Goal: Transaction & Acquisition: Purchase product/service

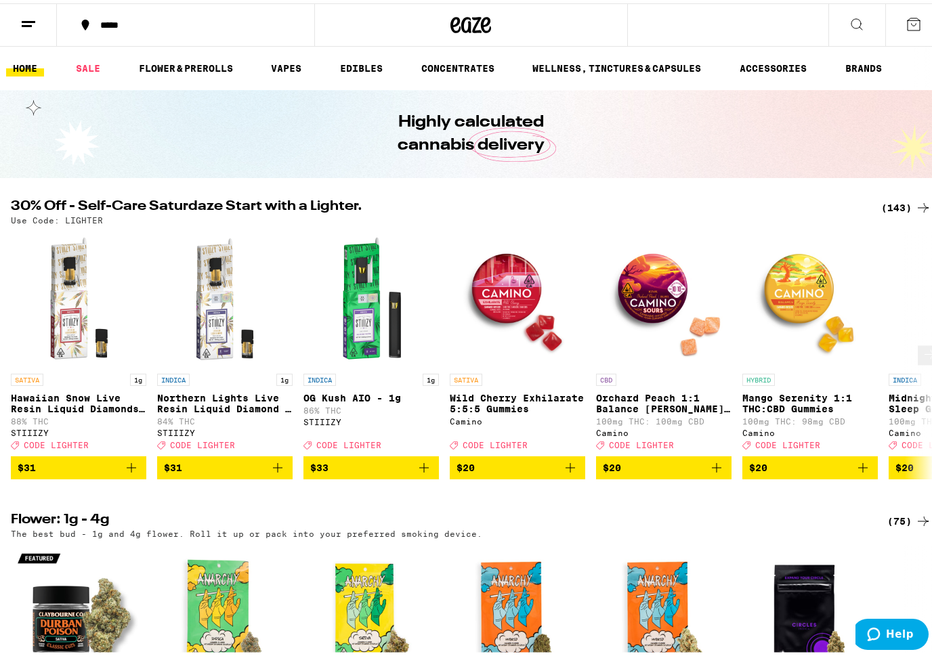
click at [924, 356] on icon at bounding box center [929, 351] width 11 height 9
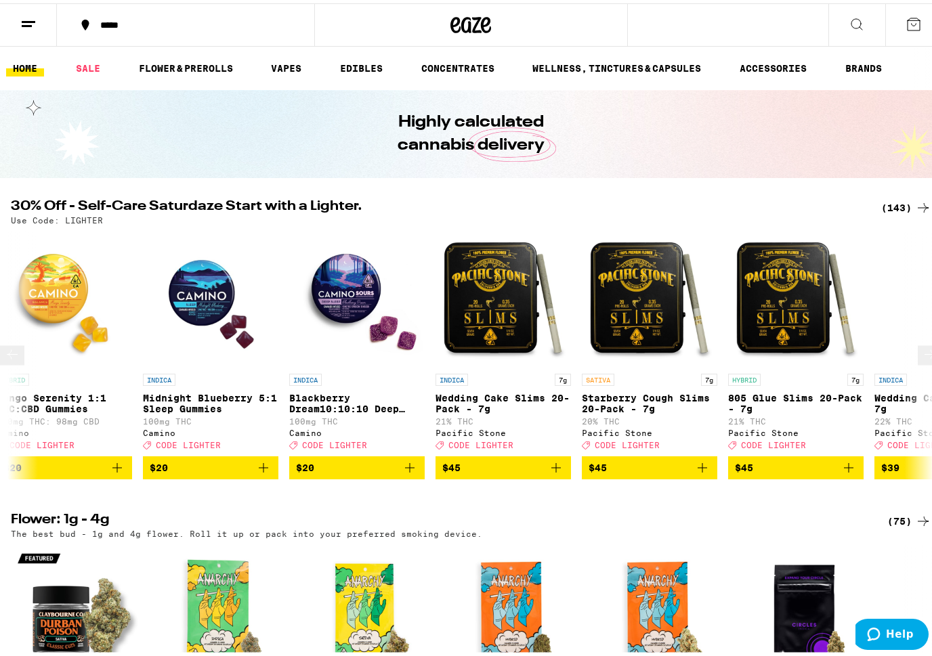
scroll to position [0, 763]
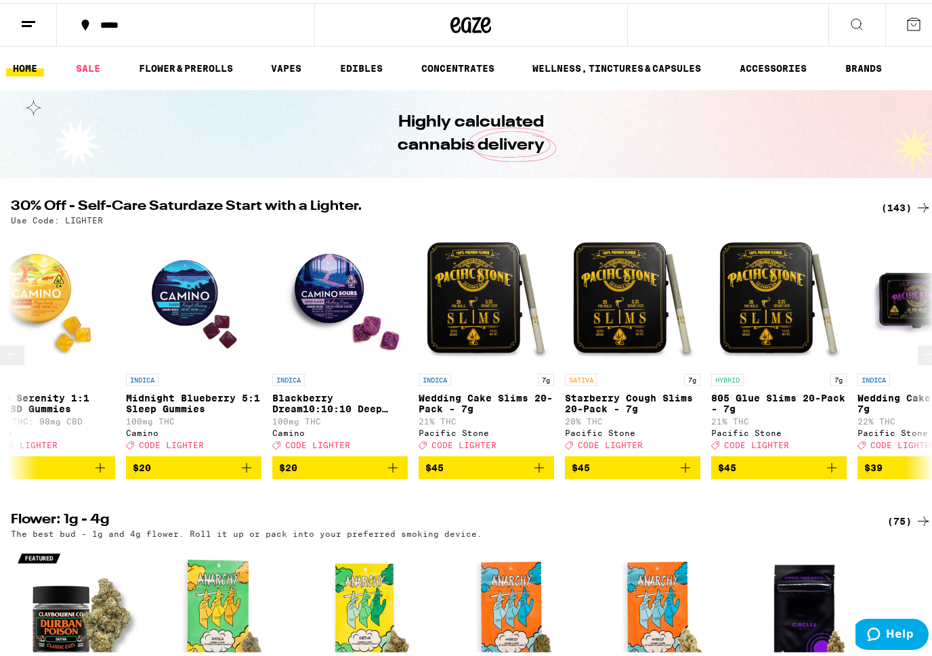
click at [922, 358] on icon at bounding box center [930, 351] width 16 height 16
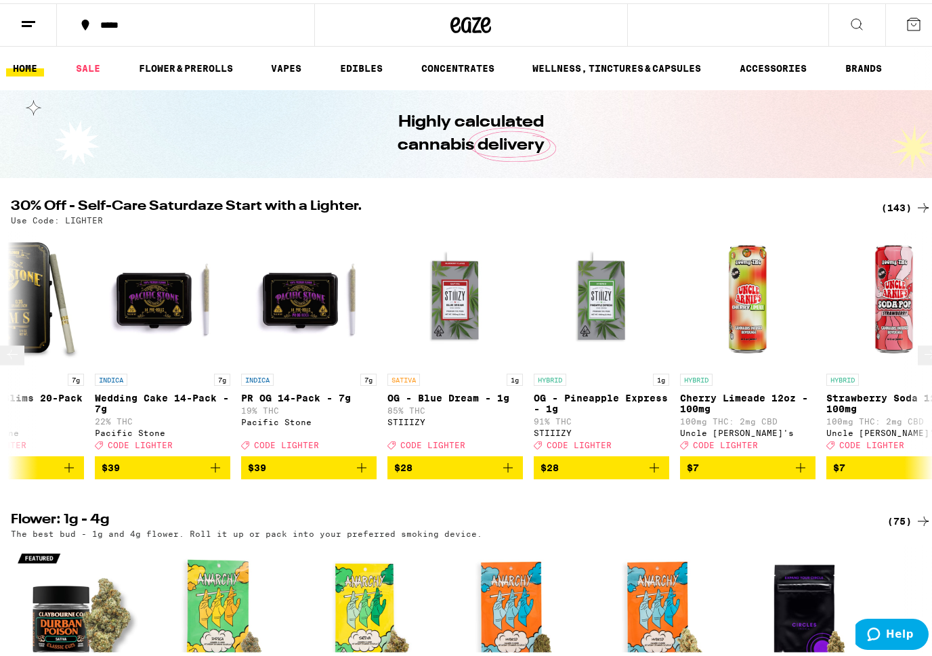
click at [922, 358] on icon at bounding box center [930, 351] width 16 height 16
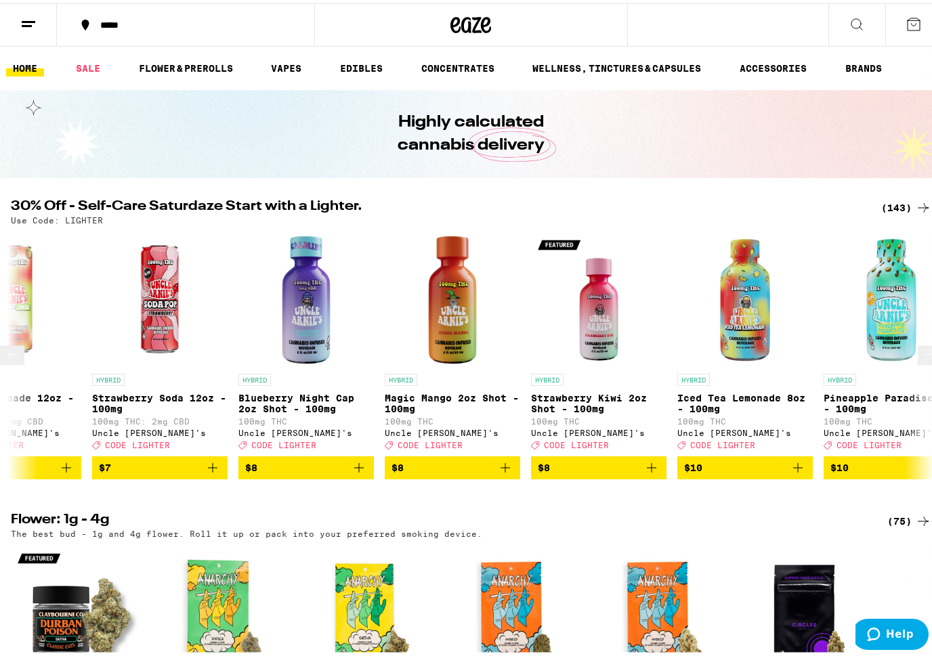
scroll to position [0, 2288]
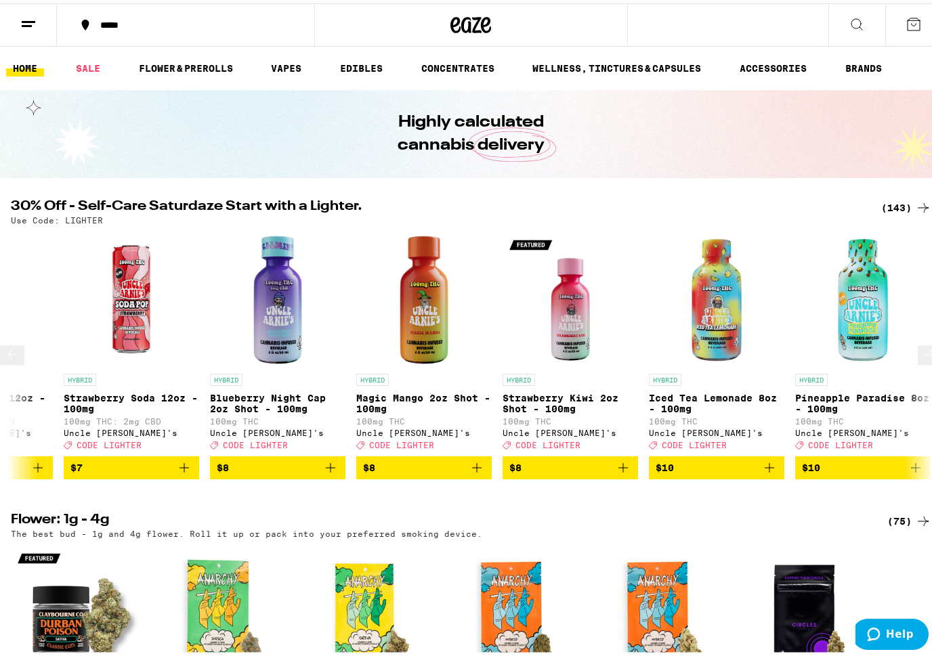
click at [922, 358] on icon at bounding box center [930, 351] width 16 height 16
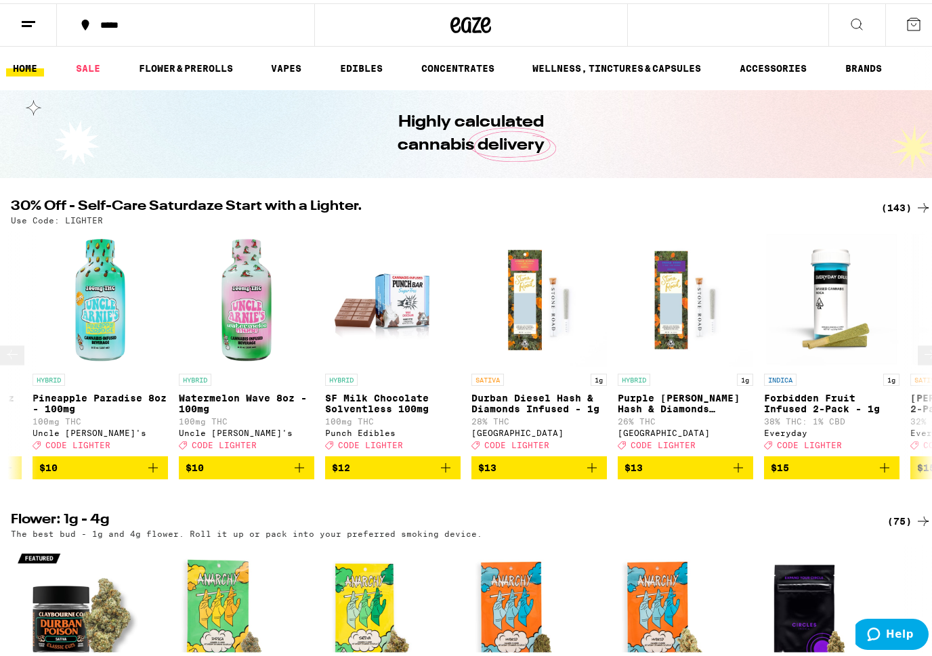
click at [922, 357] on icon at bounding box center [930, 351] width 16 height 16
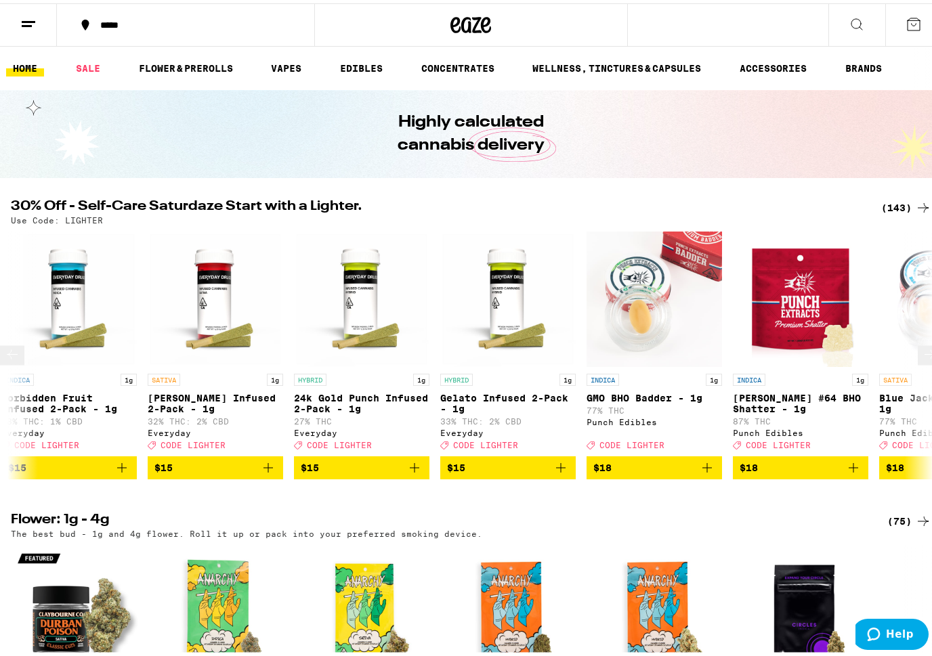
click at [922, 357] on icon at bounding box center [930, 351] width 16 height 16
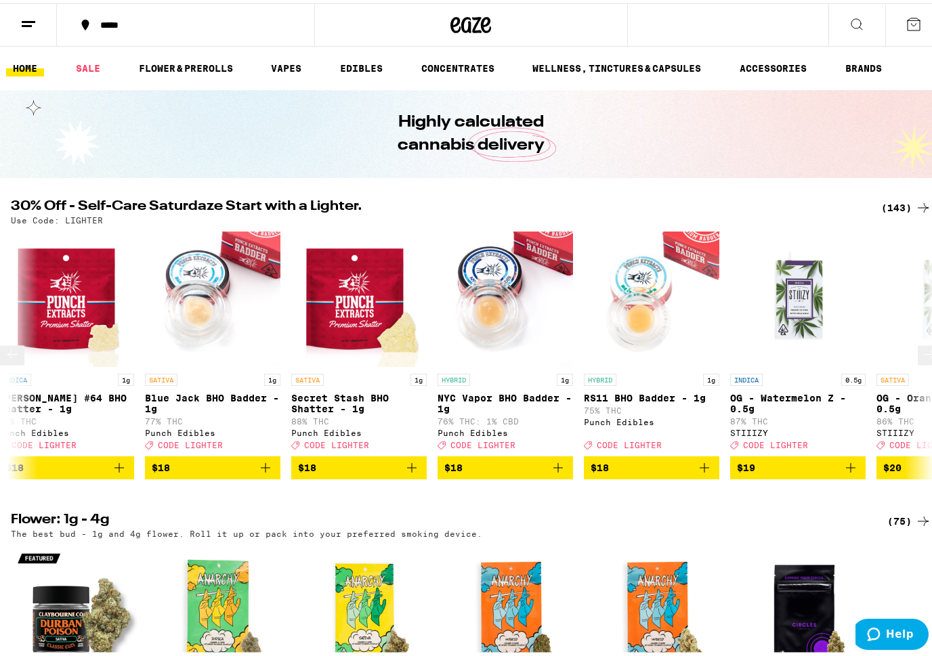
scroll to position [0, 4575]
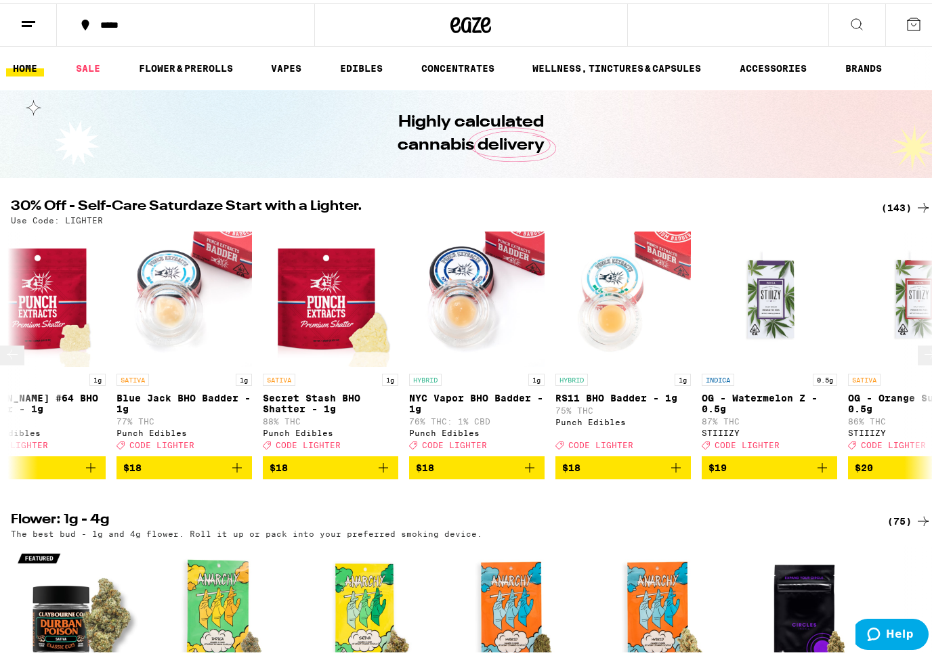
click at [922, 355] on icon at bounding box center [930, 351] width 16 height 16
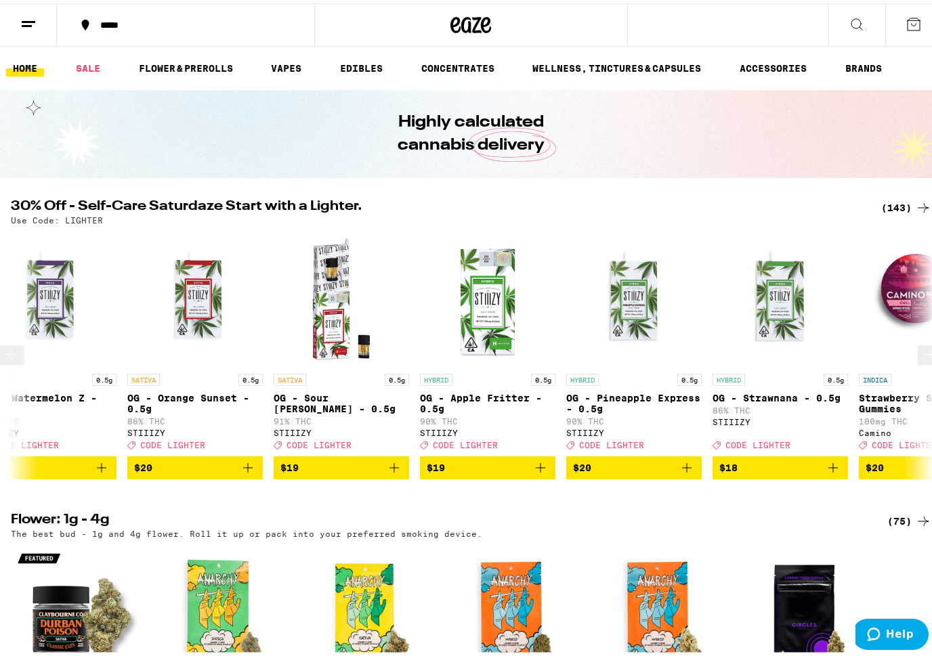
scroll to position [0, 5338]
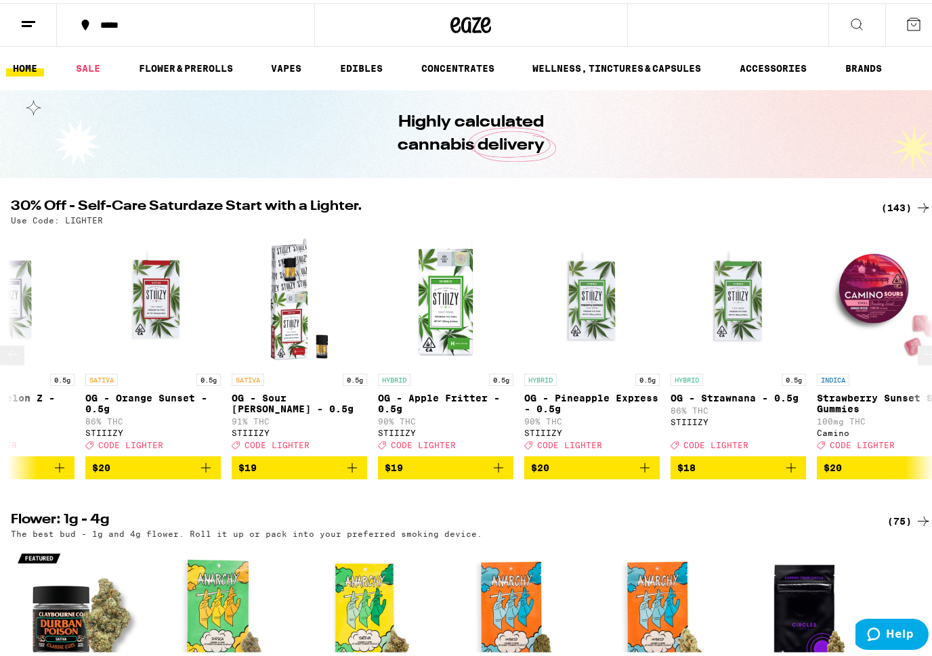
click at [922, 356] on icon at bounding box center [930, 351] width 16 height 16
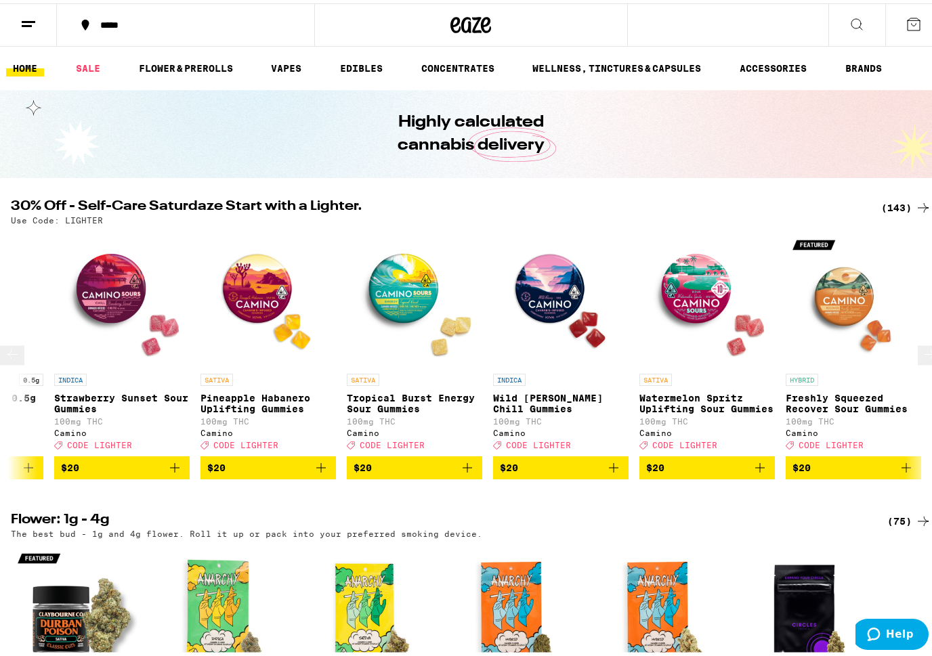
click at [922, 355] on icon at bounding box center [930, 351] width 16 height 16
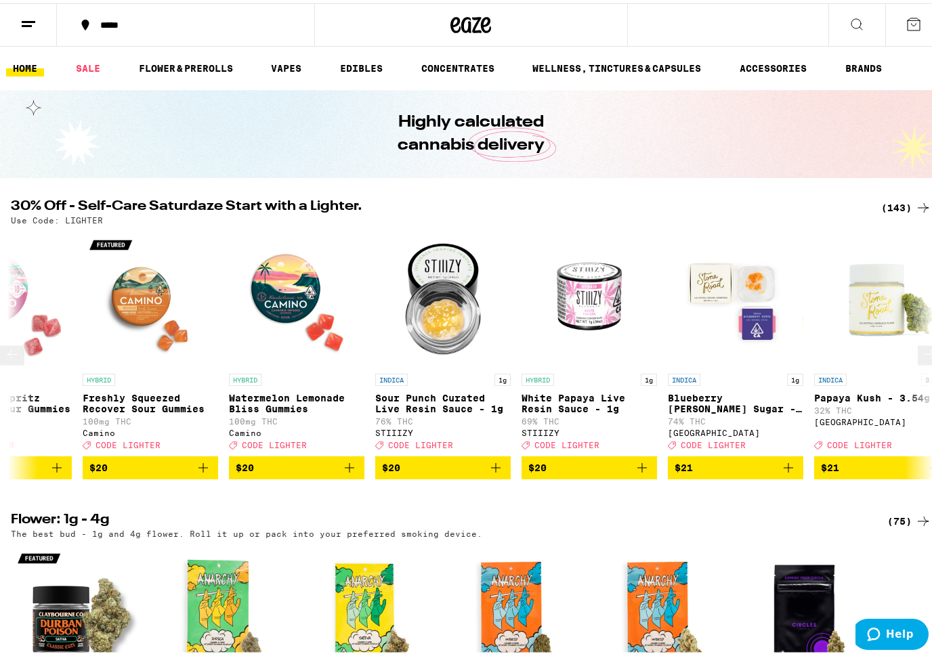
scroll to position [0, 6863]
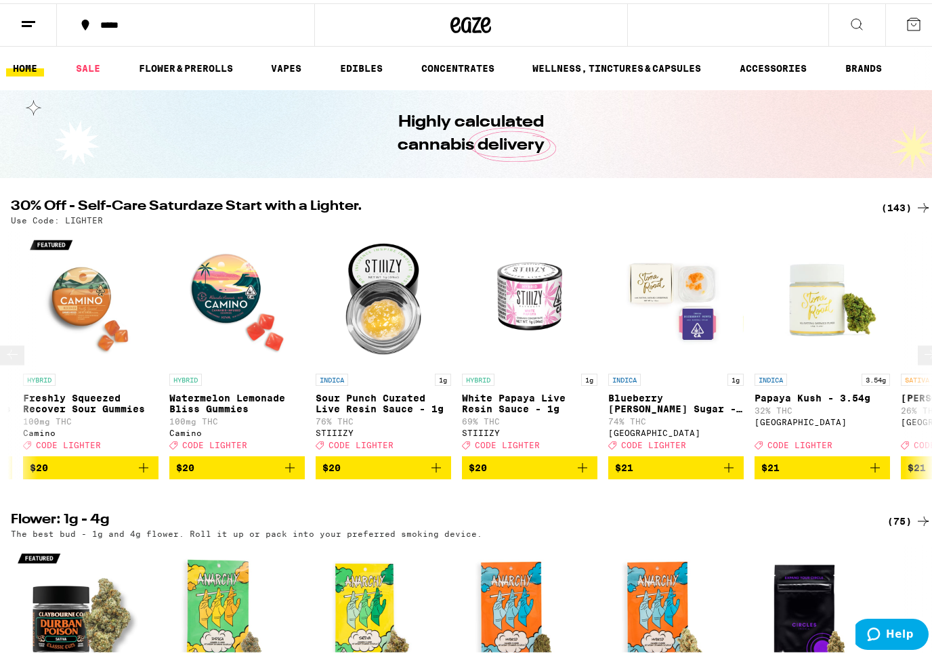
click at [922, 355] on icon at bounding box center [930, 351] width 16 height 16
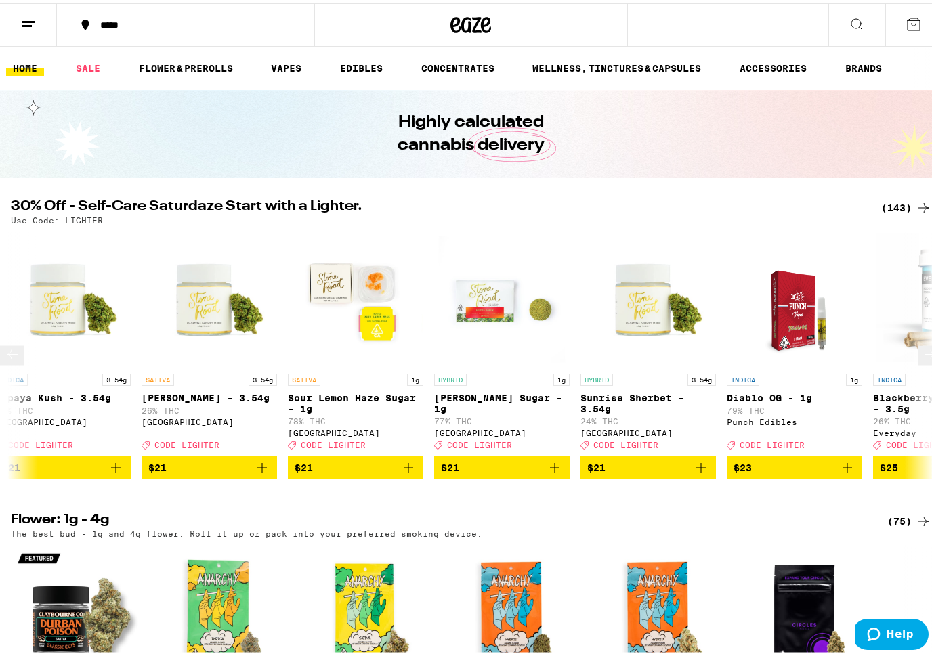
scroll to position [0, 7626]
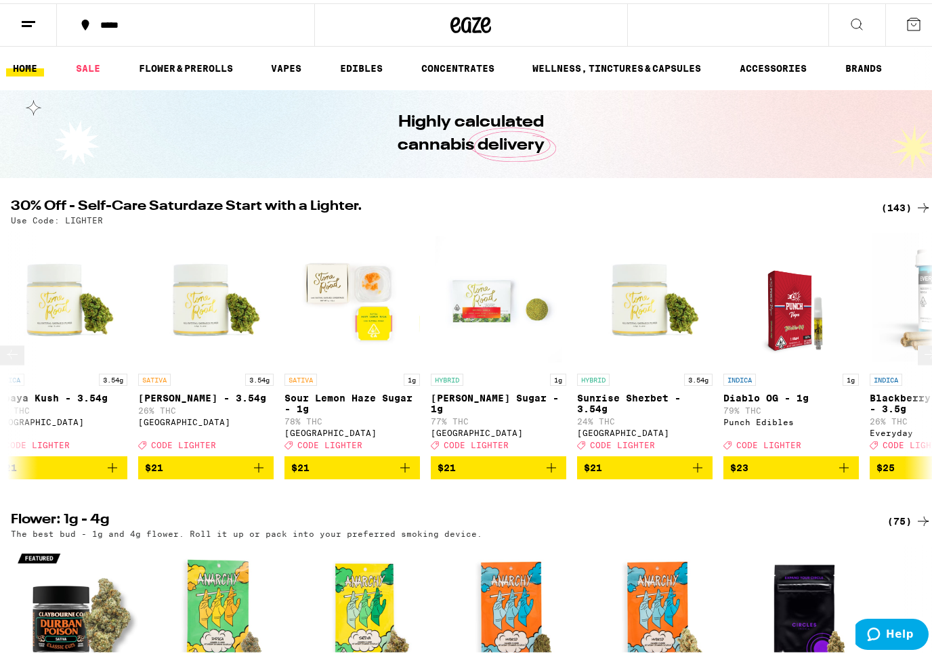
click at [922, 354] on icon at bounding box center [930, 351] width 16 height 16
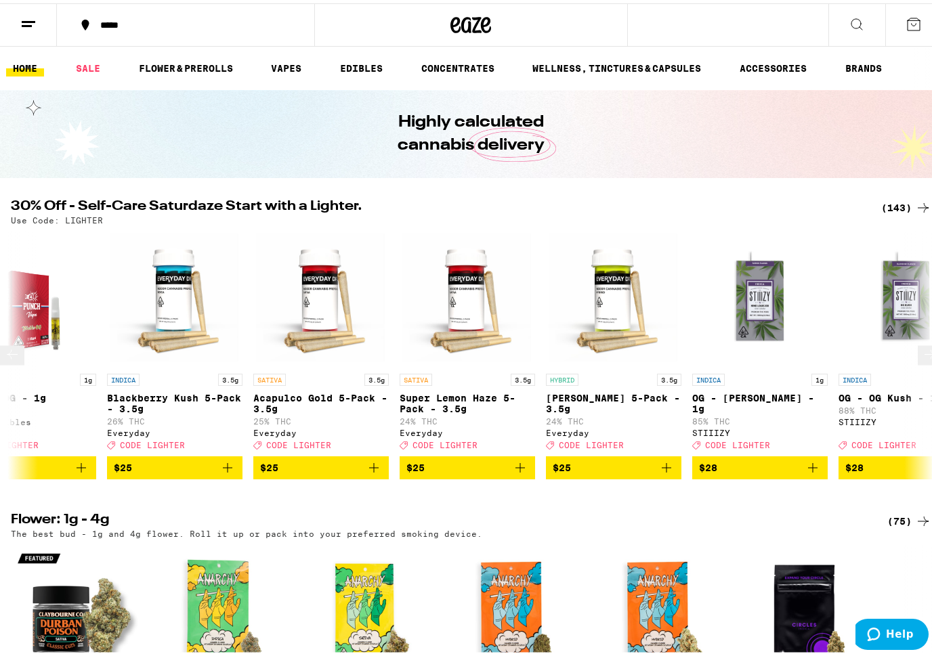
click at [922, 354] on icon at bounding box center [930, 351] width 16 height 16
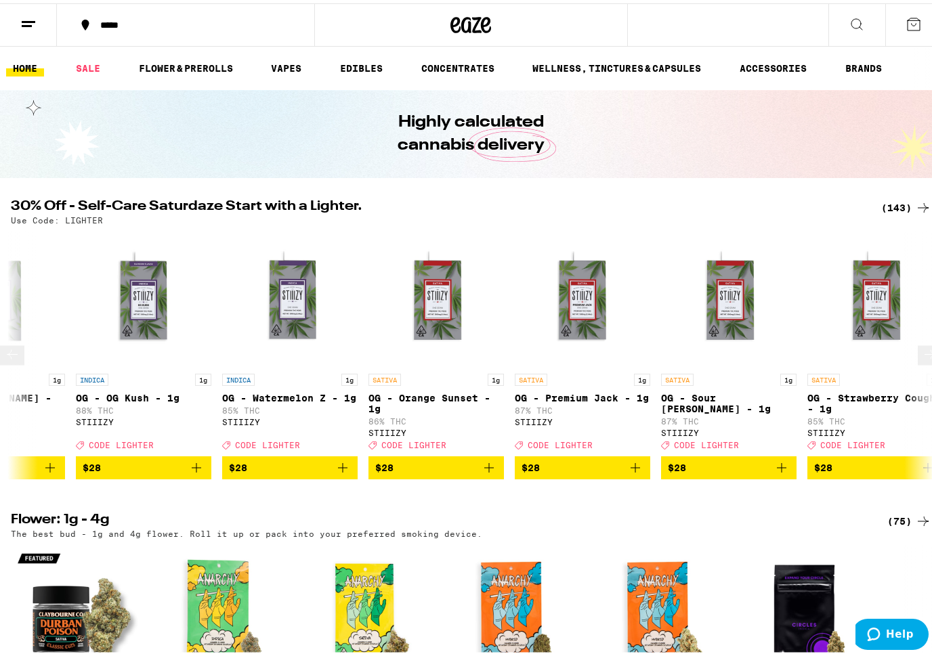
click at [922, 354] on icon at bounding box center [930, 351] width 16 height 16
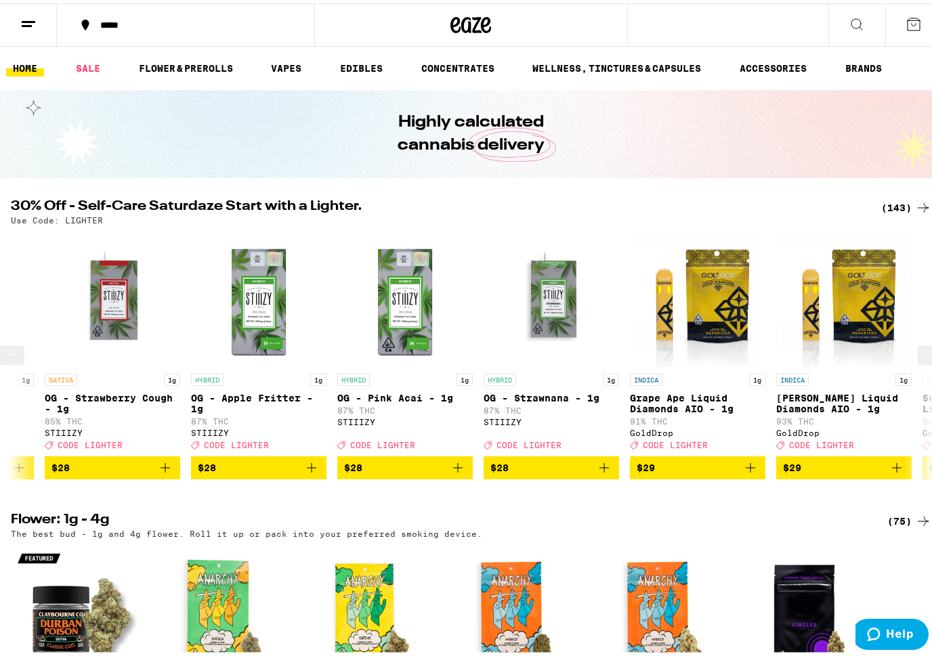
click at [922, 354] on icon at bounding box center [930, 351] width 16 height 16
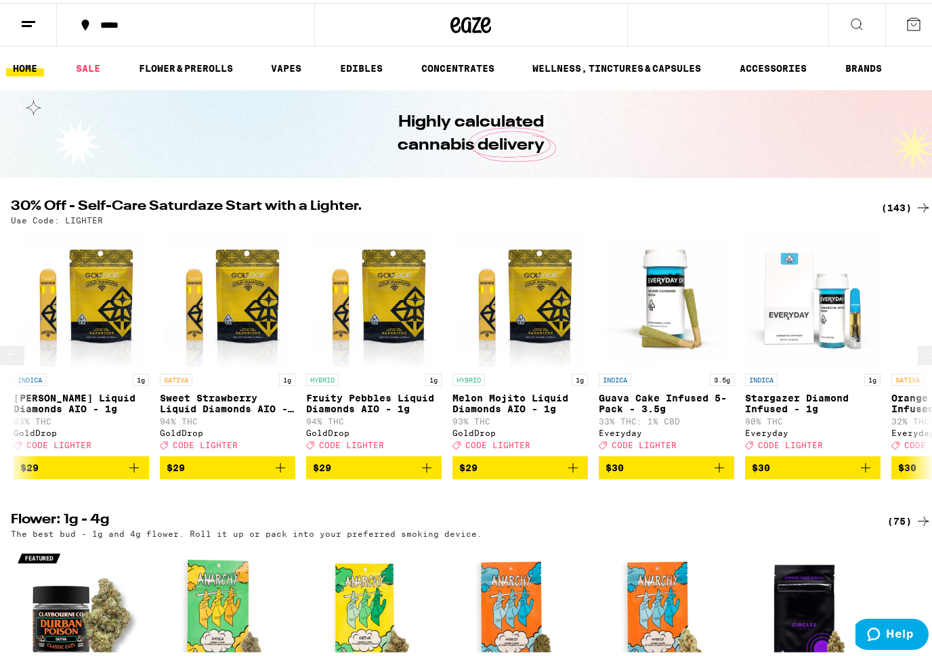
click at [922, 354] on icon at bounding box center [930, 351] width 16 height 16
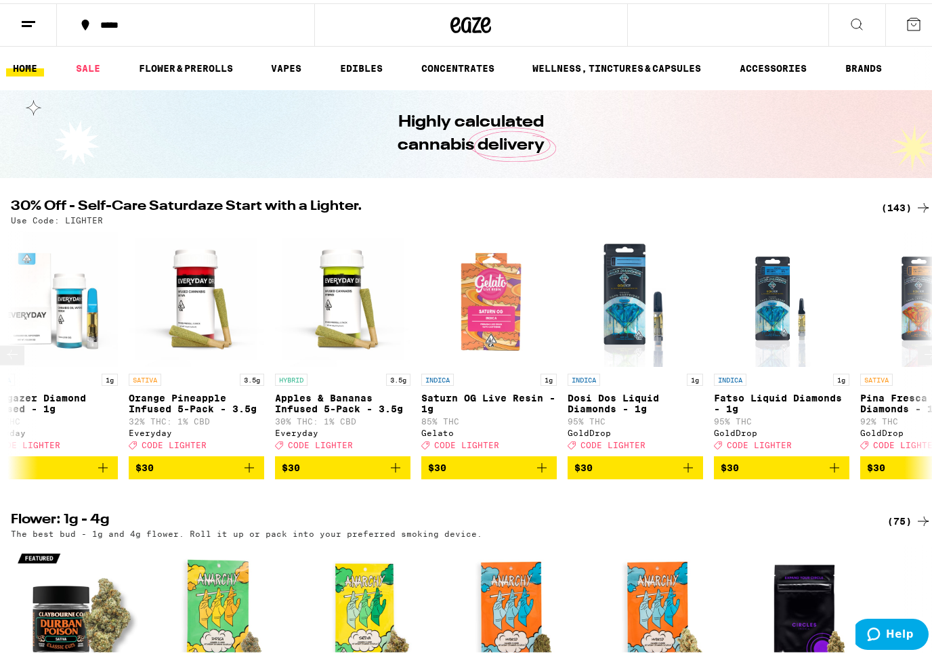
click at [922, 354] on icon at bounding box center [930, 351] width 16 height 16
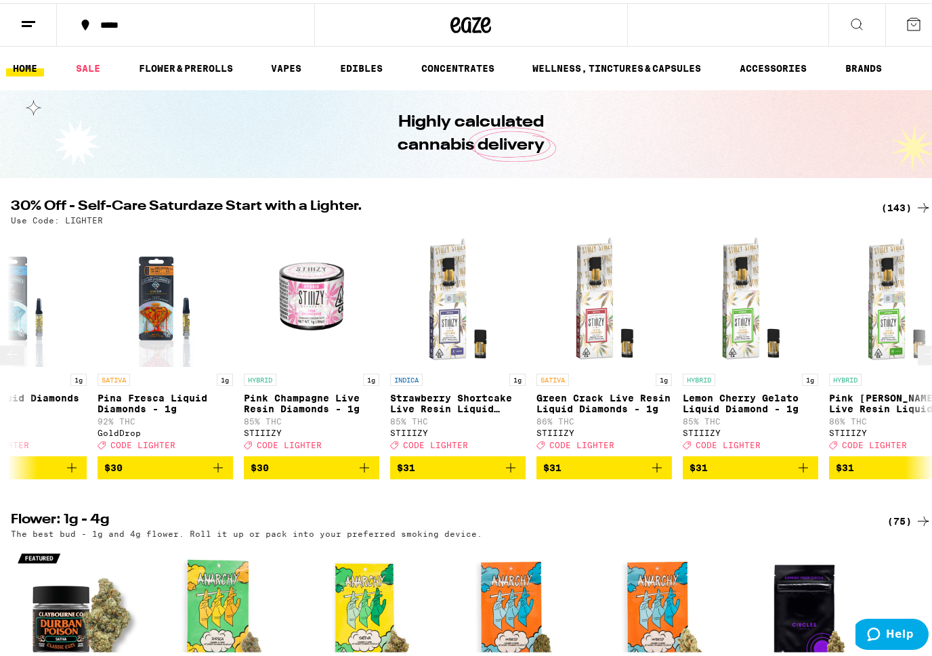
click at [922, 354] on icon at bounding box center [930, 351] width 16 height 16
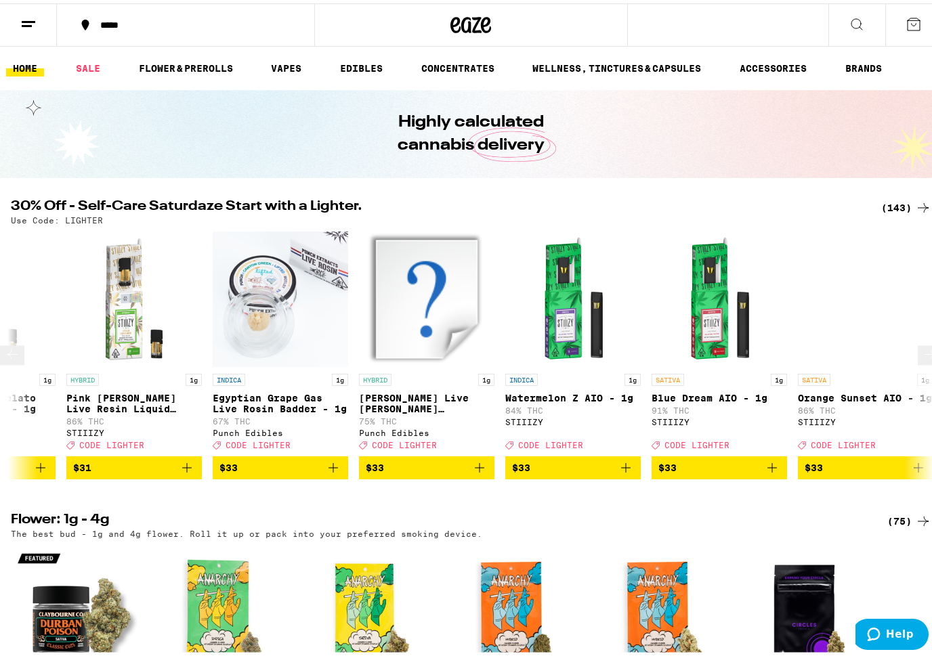
click at [922, 354] on icon at bounding box center [930, 351] width 16 height 16
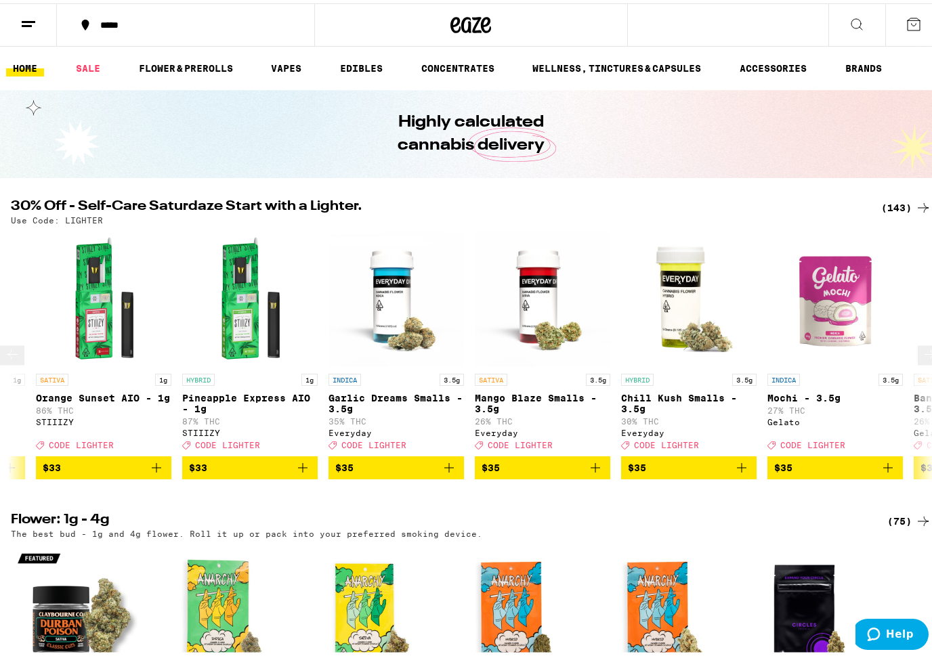
scroll to position [0, 13726]
click at [922, 354] on icon at bounding box center [930, 351] width 16 height 16
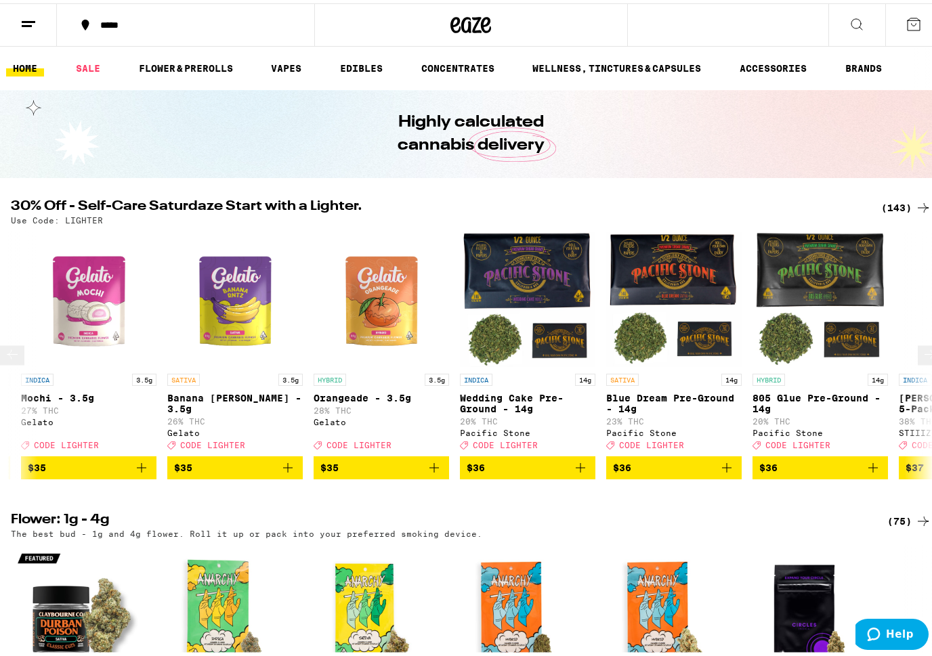
scroll to position [0, 14489]
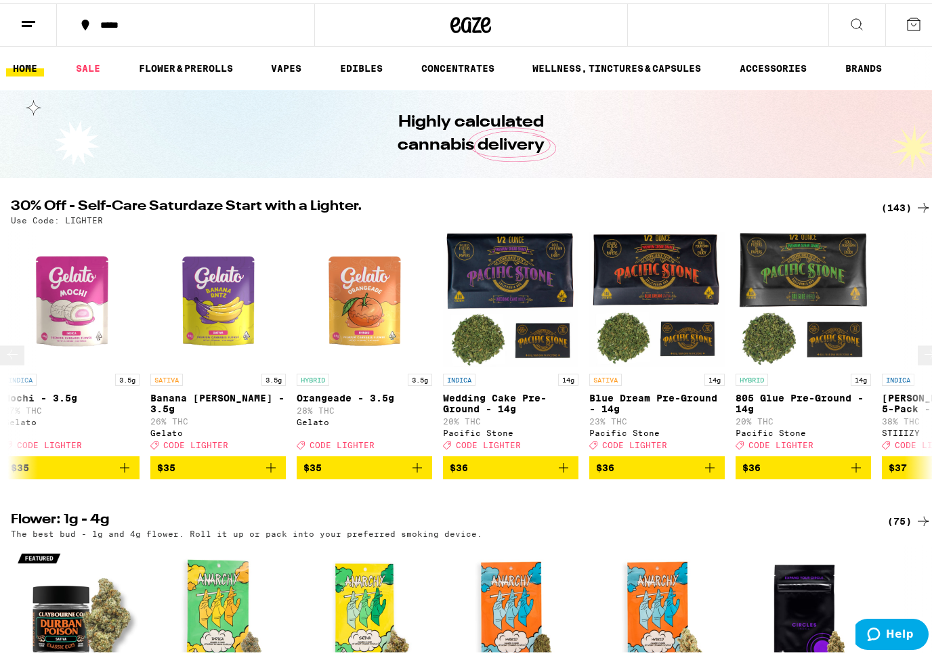
click at [922, 354] on icon at bounding box center [930, 351] width 16 height 16
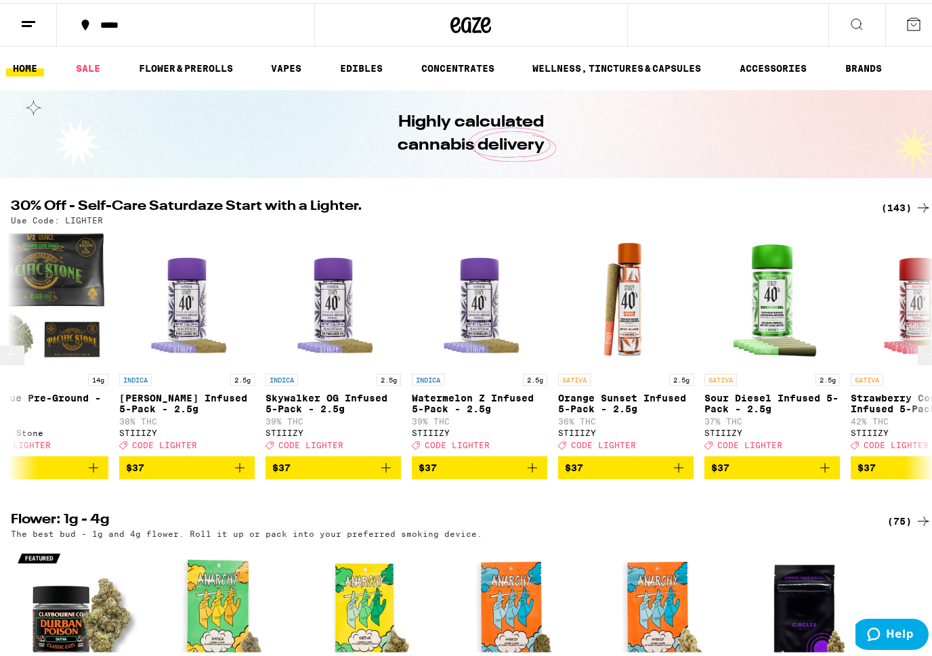
click at [922, 354] on icon at bounding box center [930, 351] width 16 height 16
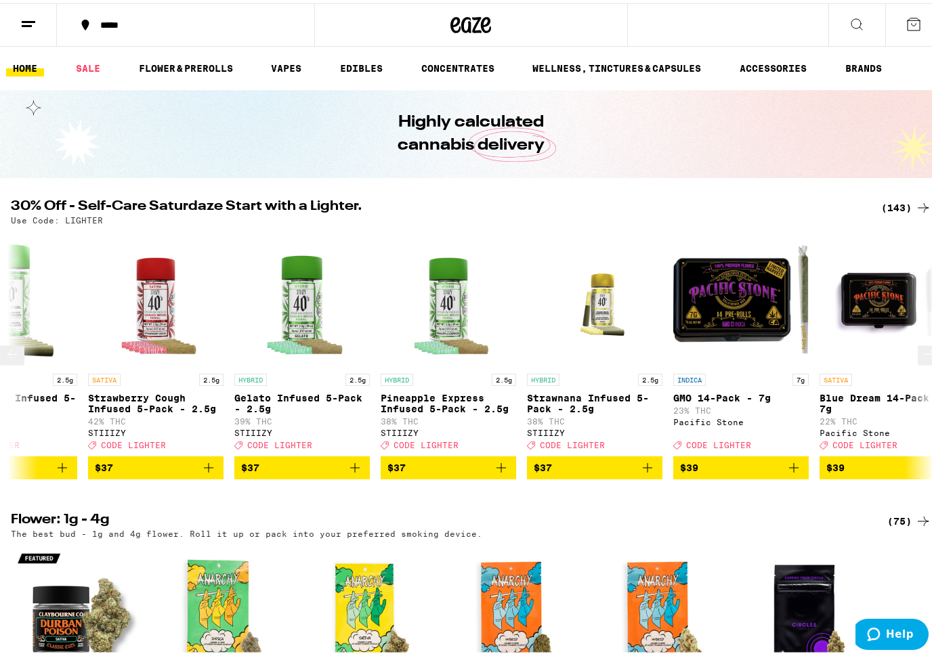
click at [922, 354] on icon at bounding box center [930, 351] width 16 height 16
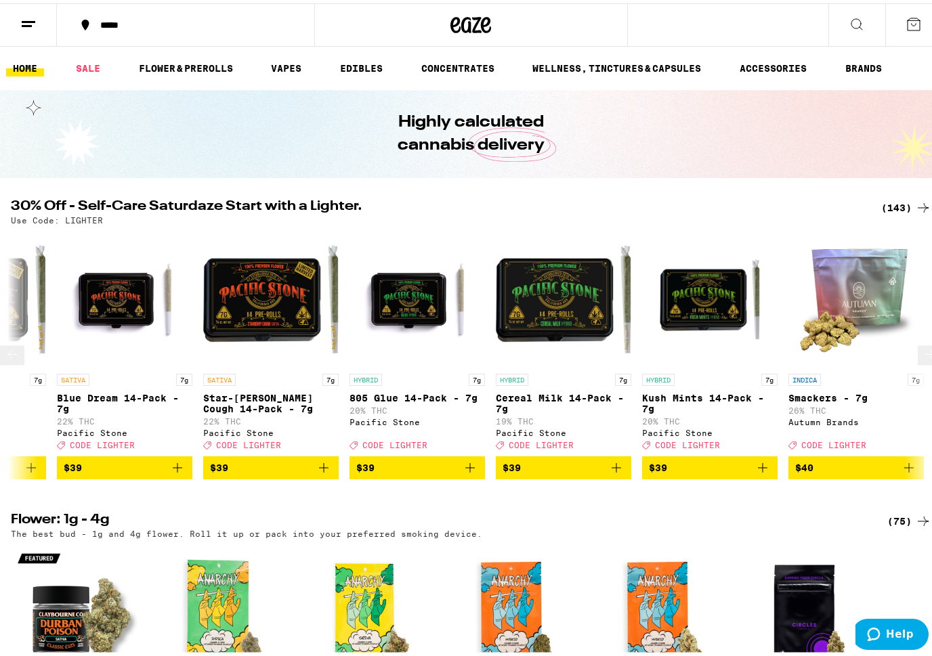
click at [922, 354] on icon at bounding box center [930, 351] width 16 height 16
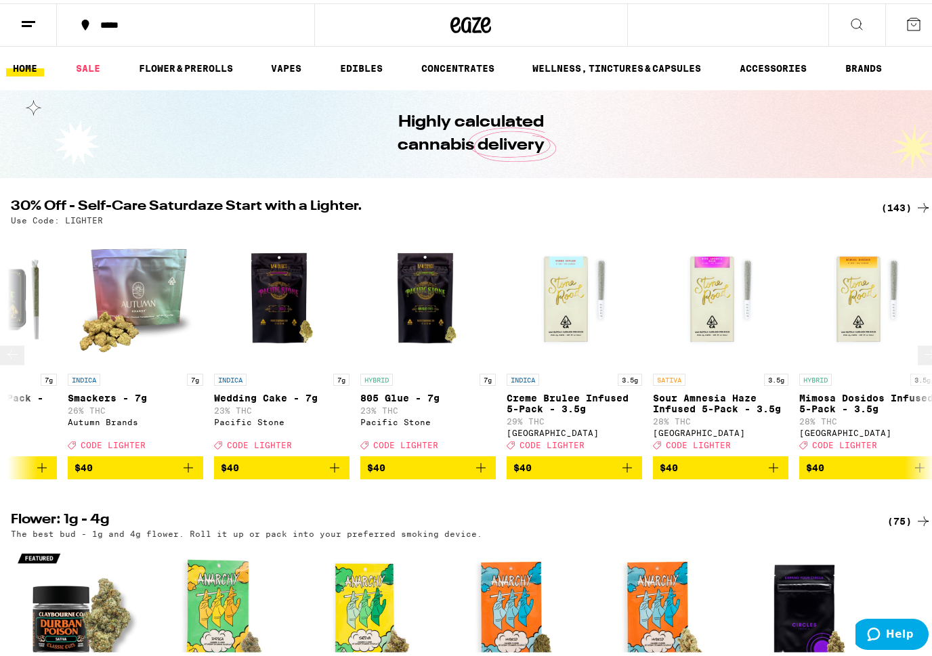
scroll to position [0, 17539]
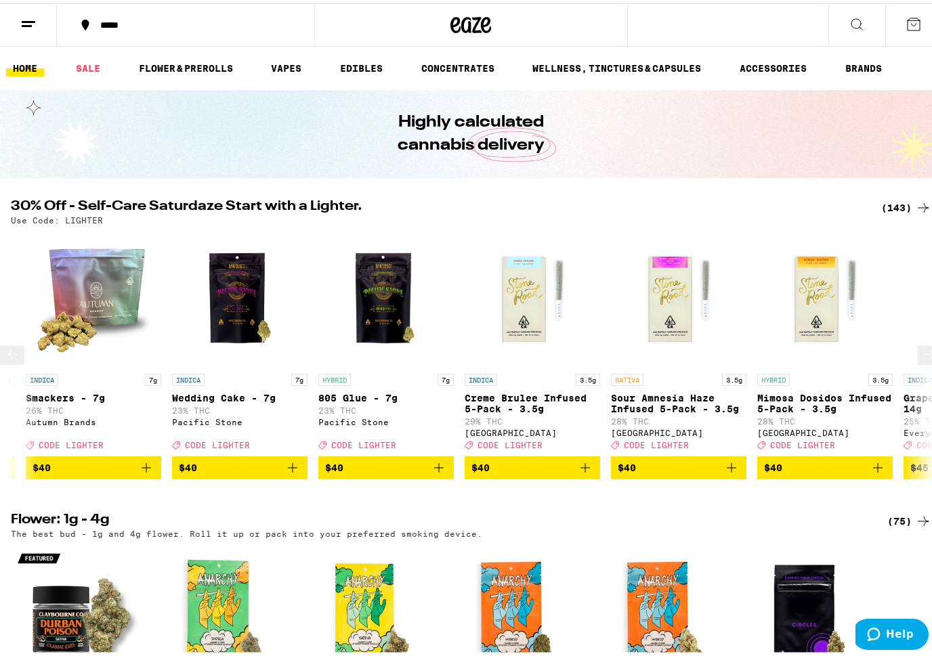
click at [922, 354] on icon at bounding box center [930, 351] width 16 height 16
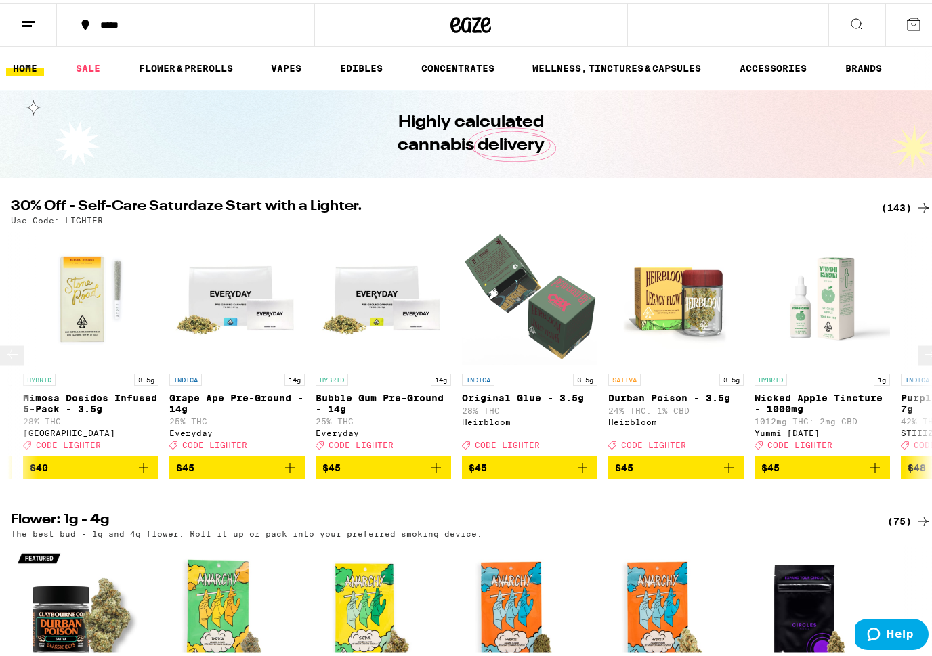
scroll to position [0, 18301]
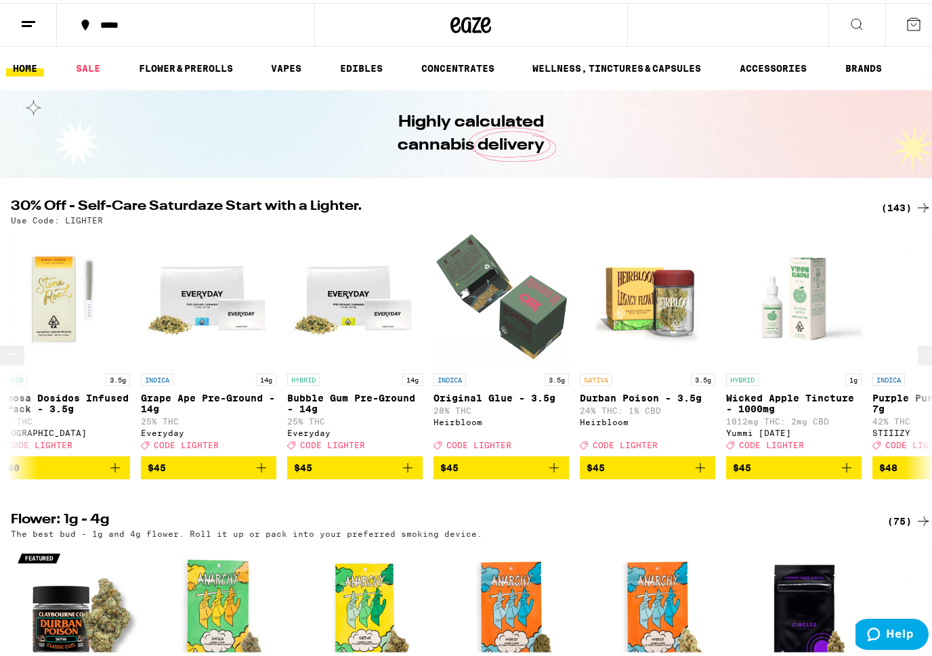
click at [922, 354] on icon at bounding box center [930, 351] width 16 height 16
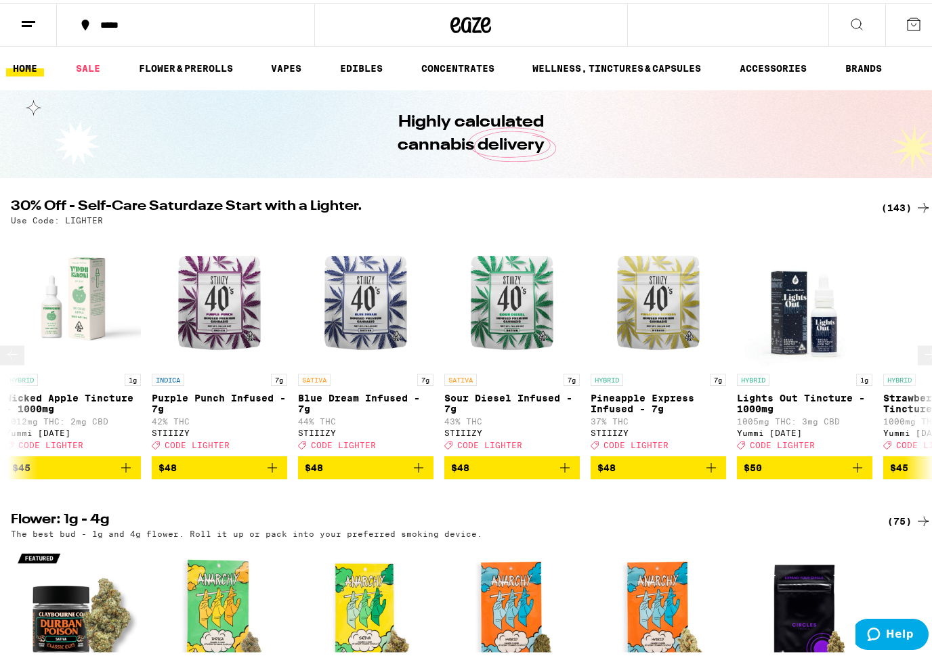
scroll to position [0, 19064]
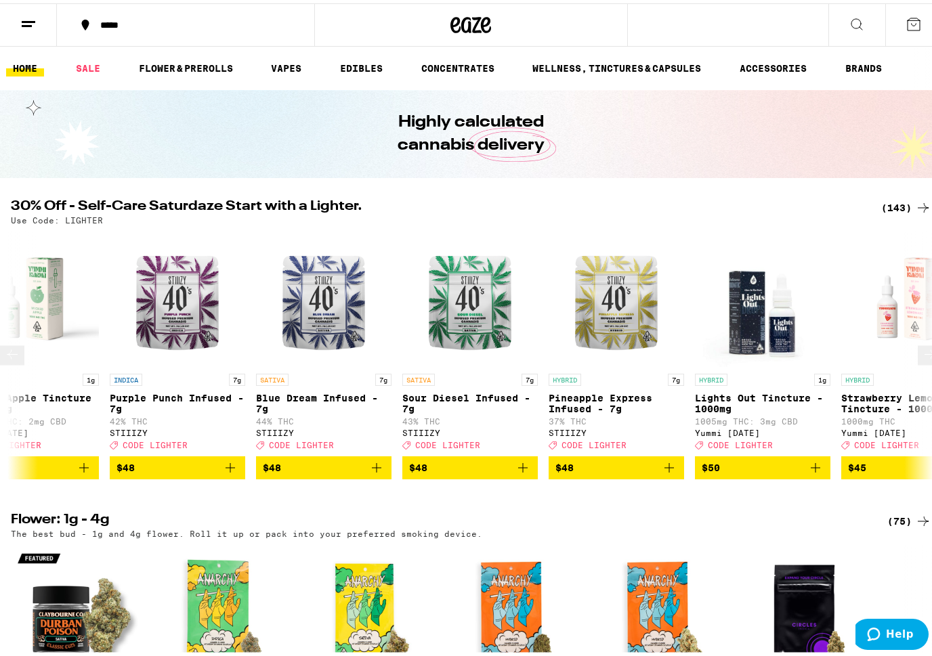
click at [20, 358] on icon at bounding box center [12, 351] width 16 height 16
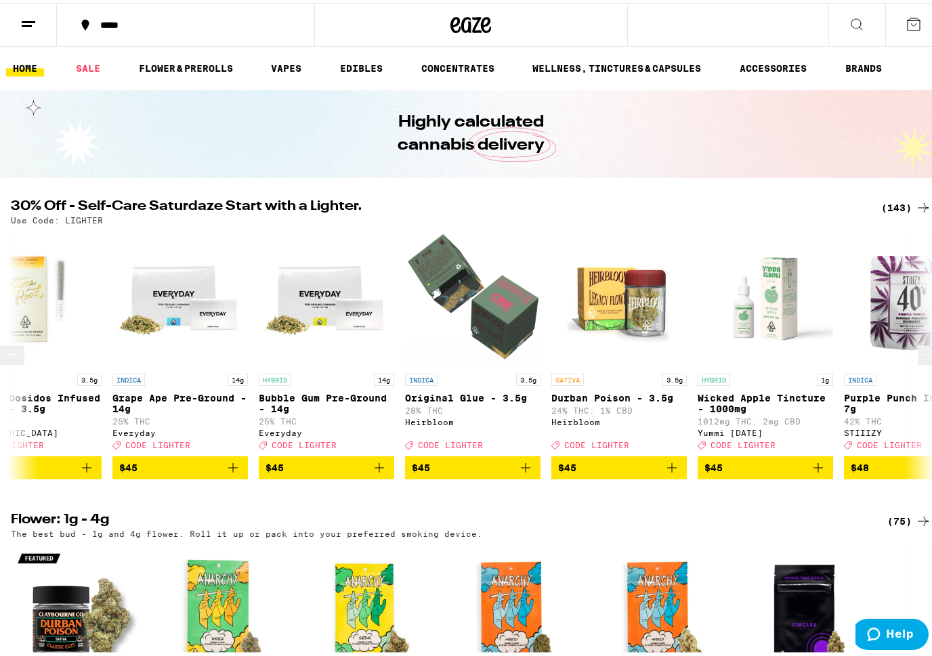
scroll to position [0, 18301]
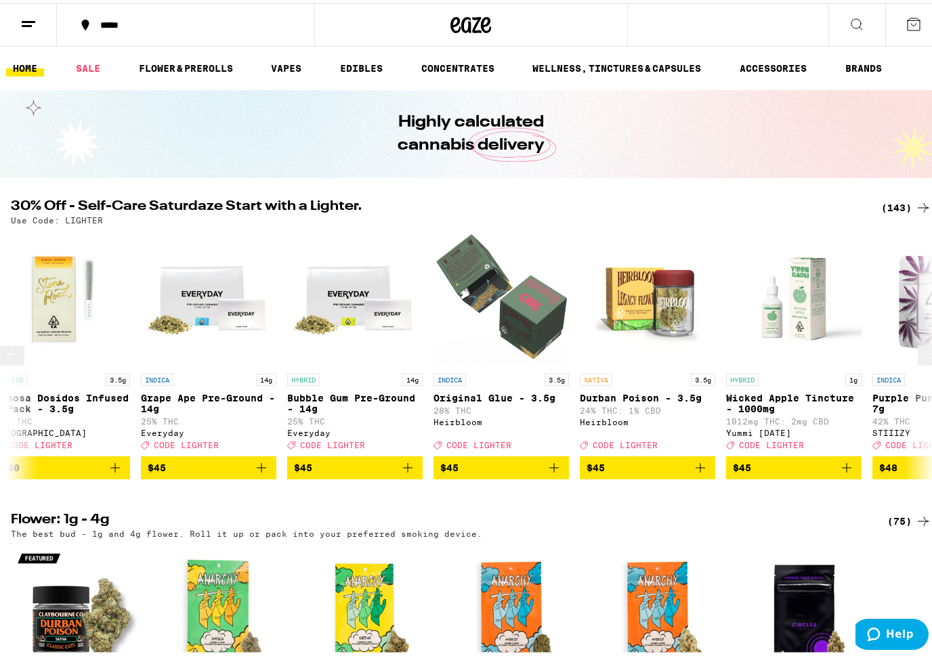
click at [922, 362] on button at bounding box center [930, 353] width 24 height 20
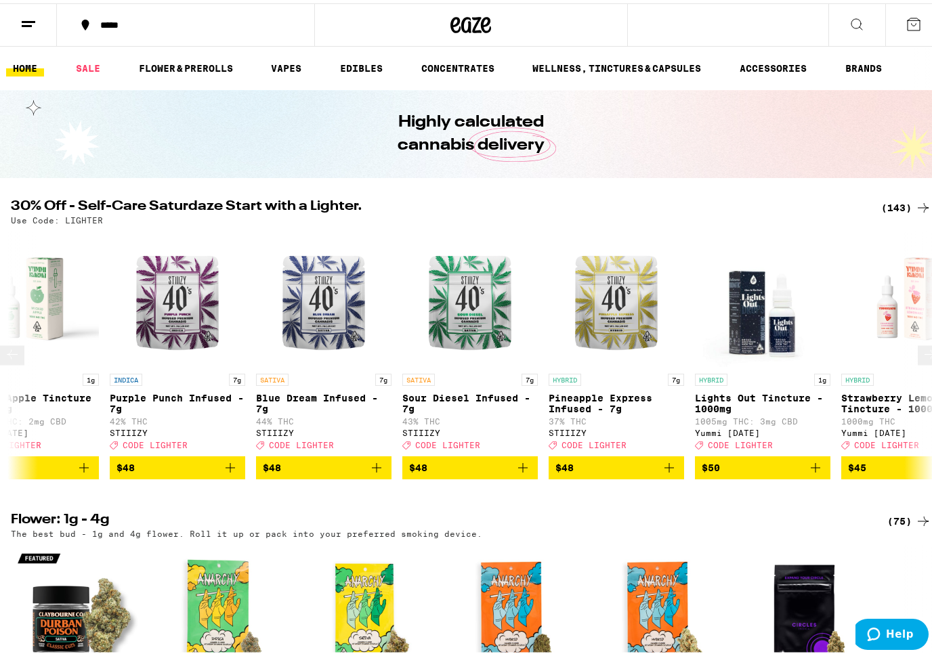
click at [922, 360] on icon at bounding box center [930, 351] width 16 height 16
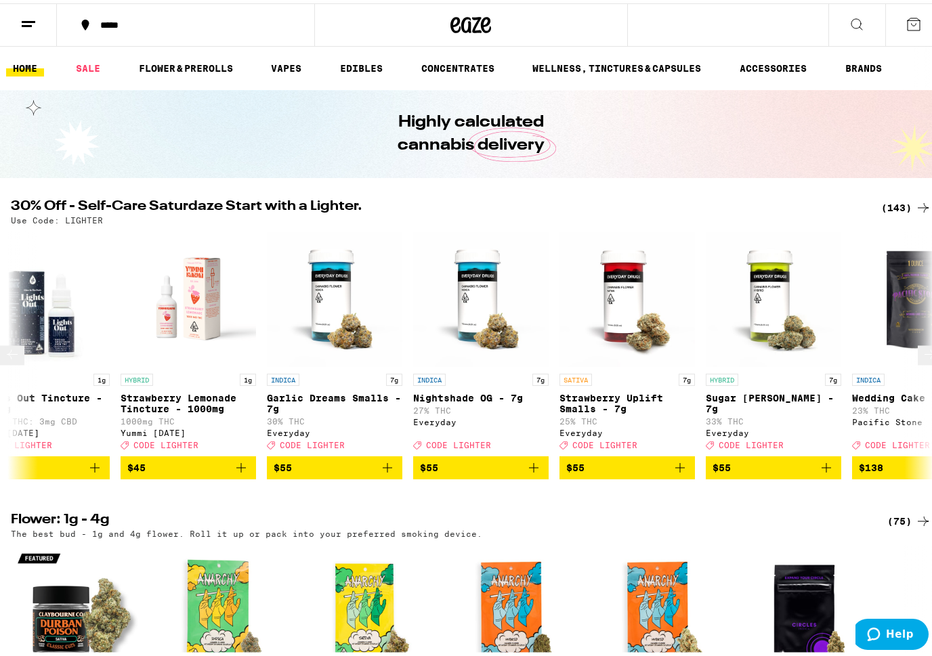
scroll to position [0, 19827]
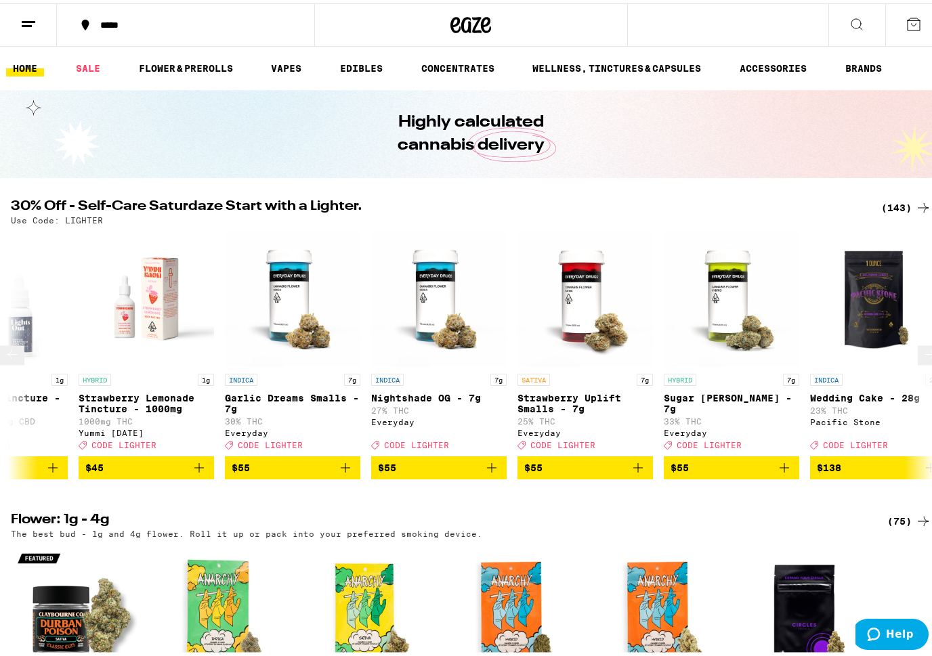
click at [924, 356] on icon at bounding box center [929, 351] width 11 height 9
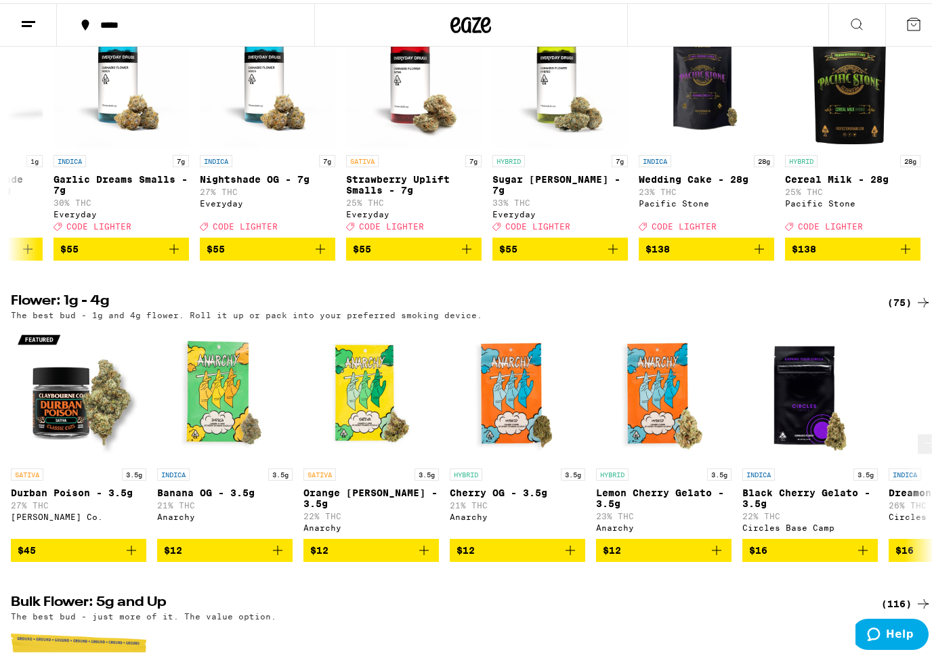
scroll to position [271, 0]
